Goal: Task Accomplishment & Management: Manage account settings

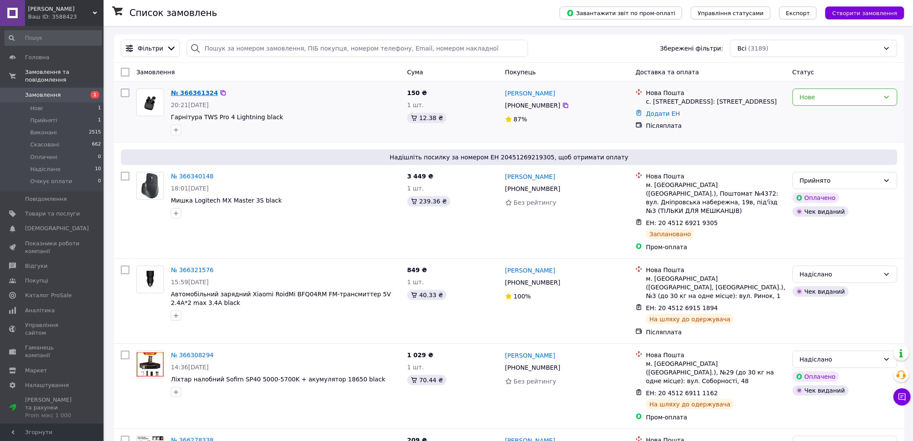
click at [184, 94] on link "№ 366361324" at bounding box center [194, 92] width 47 height 7
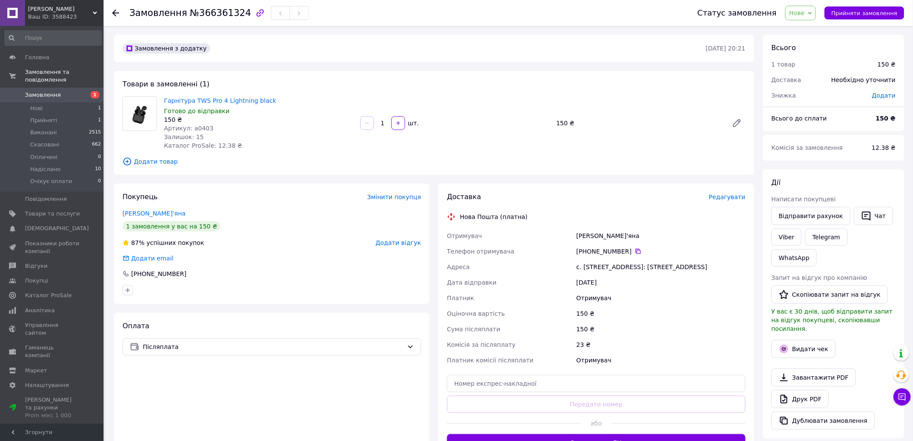
click at [816, 13] on span "Нове" at bounding box center [800, 13] width 31 height 15
click at [806, 29] on li "Прийнято" at bounding box center [811, 30] width 50 height 13
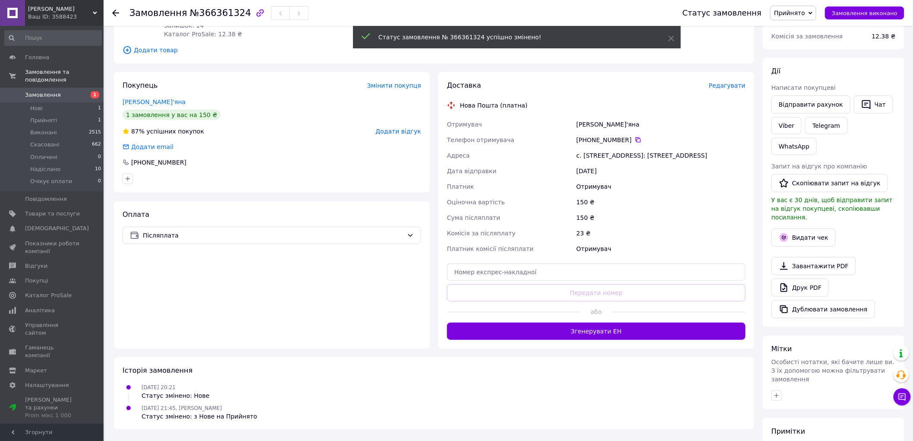
scroll to position [144, 0]
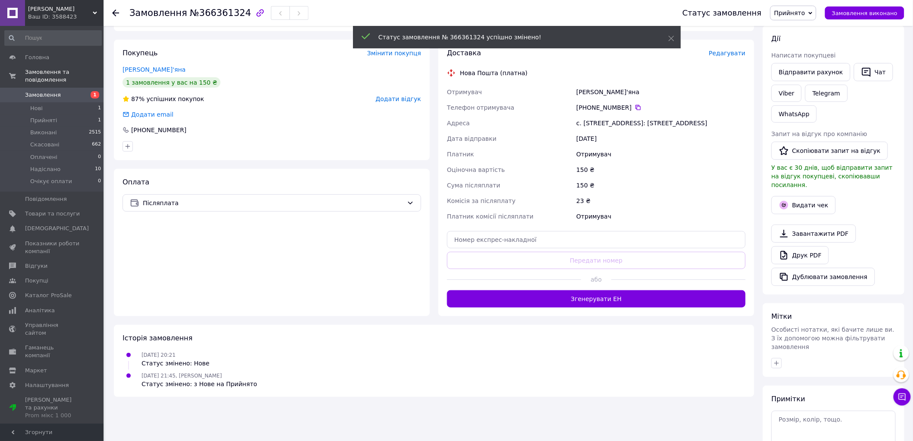
click at [599, 298] on button "Згенерувати ЕН" at bounding box center [596, 298] width 299 height 17
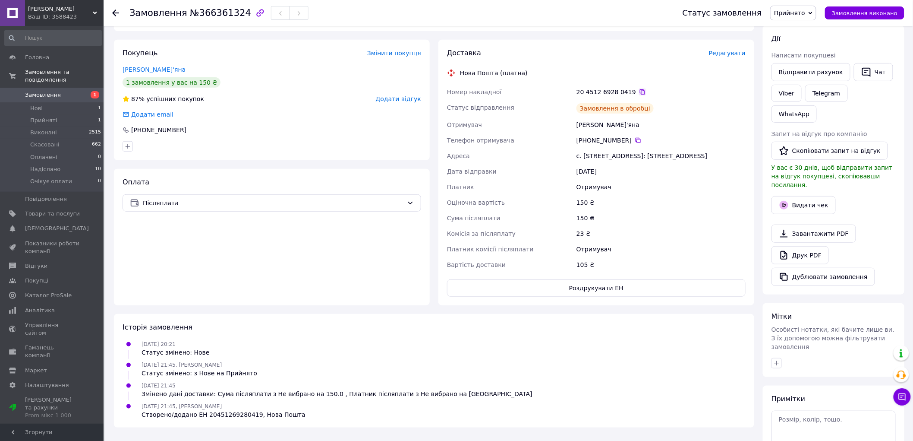
click at [639, 93] on icon at bounding box center [642, 91] width 7 height 7
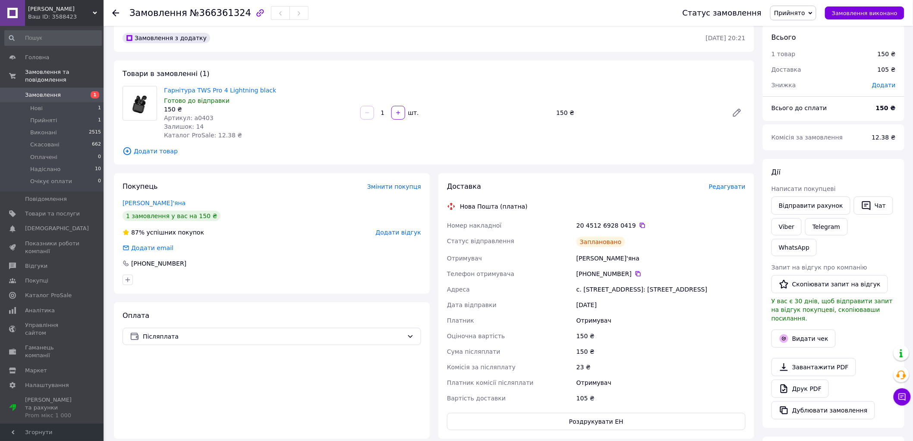
scroll to position [0, 0]
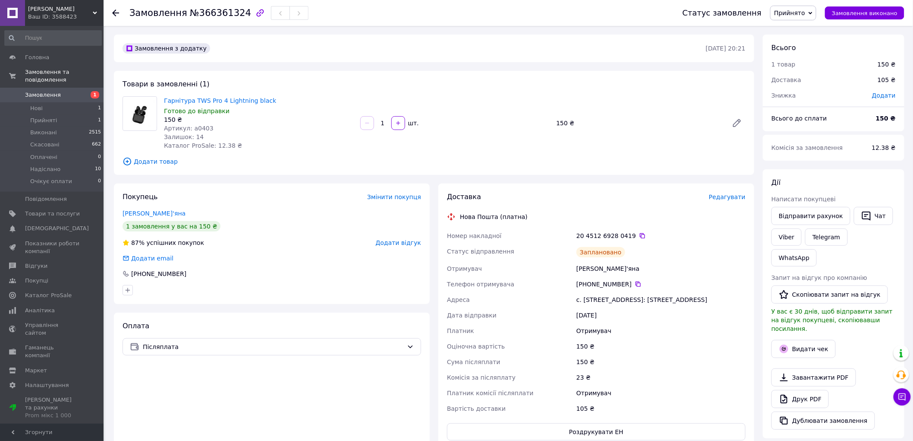
click at [562, 145] on div "Гарнітура TWS Pro 4 Lightning black Готово до відправки 150 ₴ Артикул: а0403 За…" at bounding box center [455, 123] width 589 height 57
drag, startPoint x: 192, startPoint y: 94, endPoint x: 220, endPoint y: 101, distance: 29.2
click at [220, 101] on div "Гарнітура TWS Pro 4 Lightning black Готово до відправки 150 ₴ Артикул: а0403 За…" at bounding box center [259, 123] width 196 height 57
copy link "TWS Pro 4"
click at [541, 124] on div "1   шт." at bounding box center [454, 123] width 191 height 14
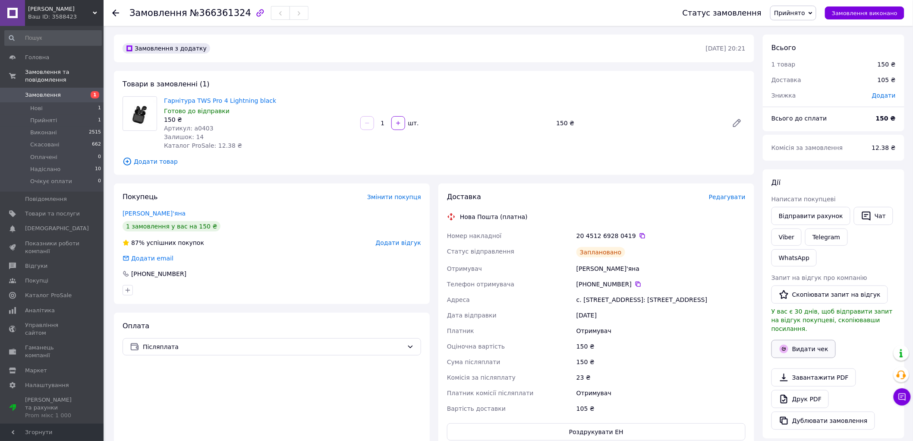
click at [801, 340] on button "Видати чек" at bounding box center [804, 349] width 64 height 18
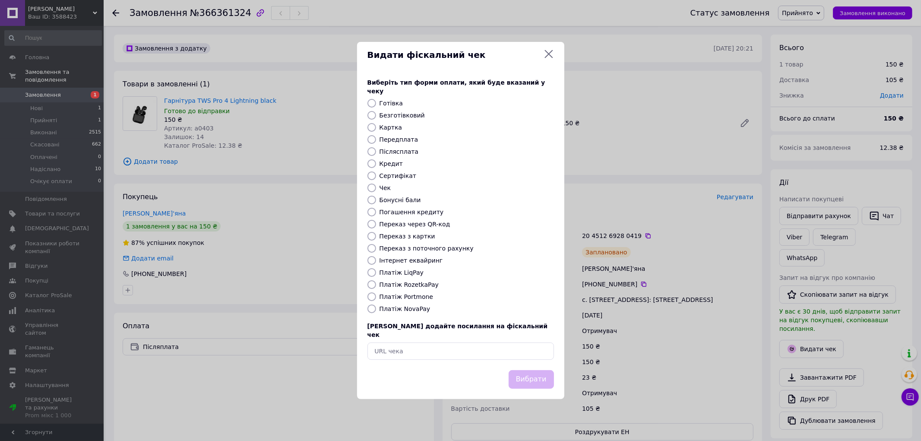
click at [372, 115] on input "Безготівковий" at bounding box center [371, 115] width 9 height 9
radio input "true"
click at [531, 370] on button "Вибрати" at bounding box center [530, 379] width 45 height 19
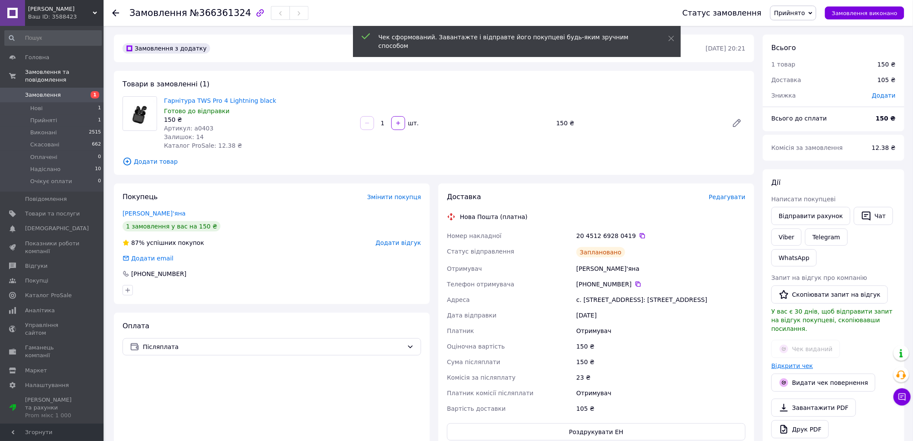
click at [784, 362] on link "Відкрити чек" at bounding box center [793, 365] width 42 height 7
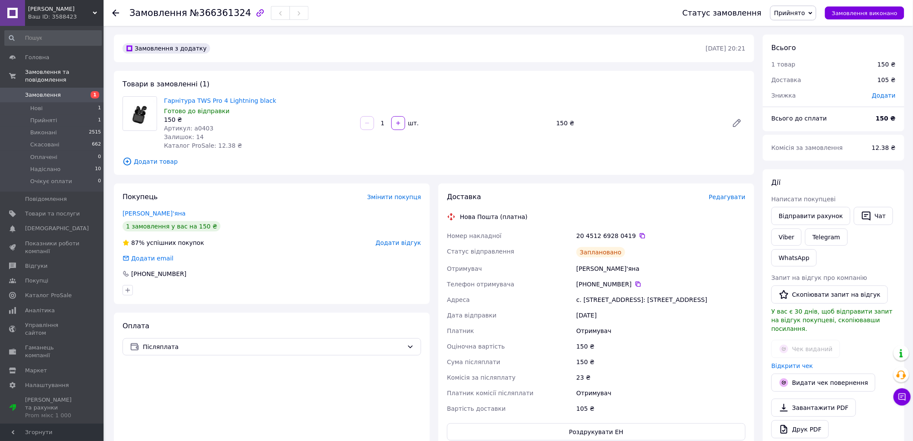
click at [61, 91] on span "Замовлення" at bounding box center [52, 95] width 55 height 8
